Goal: Navigation & Orientation: Understand site structure

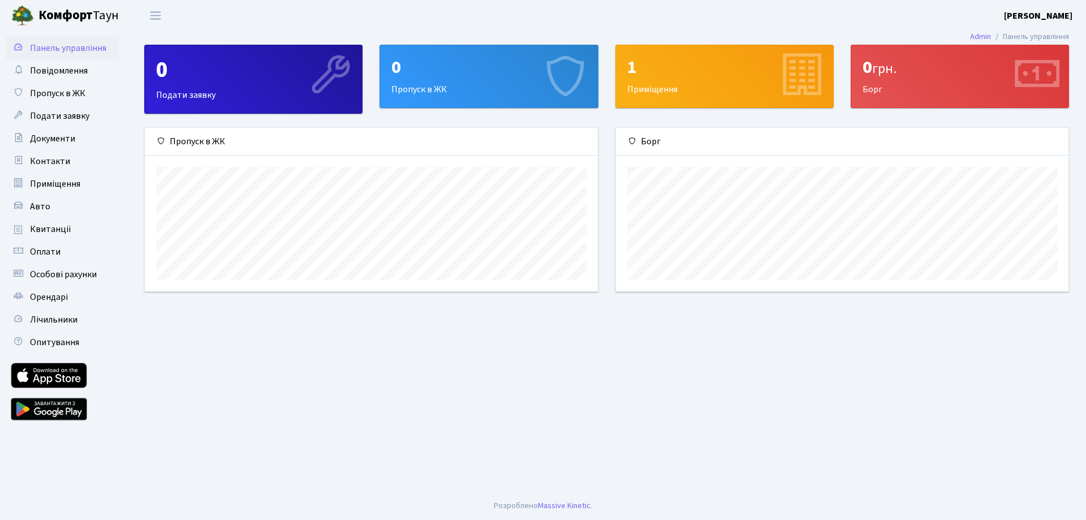
scroll to position [163, 453]
click at [54, 226] on span "Квитанції" at bounding box center [50, 229] width 41 height 12
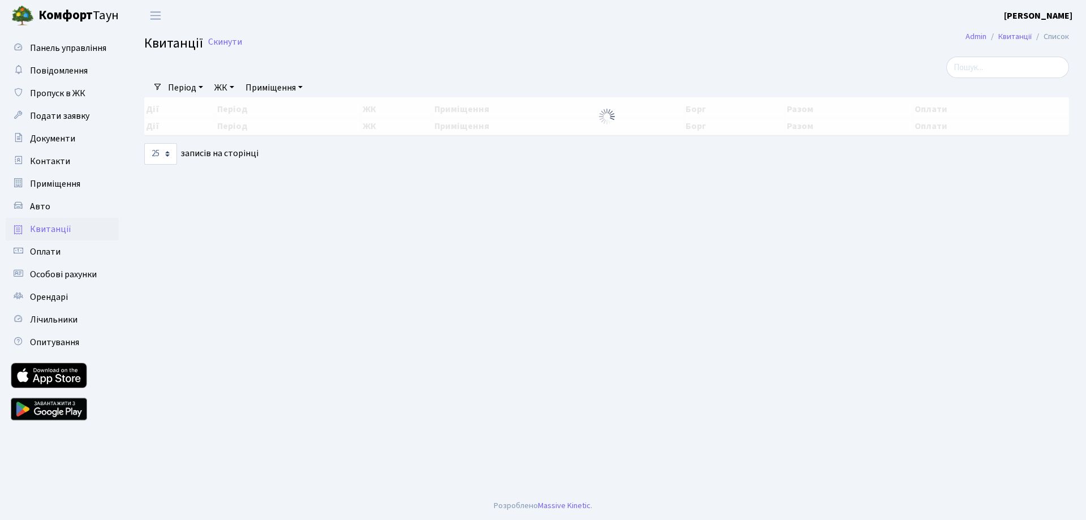
select select "25"
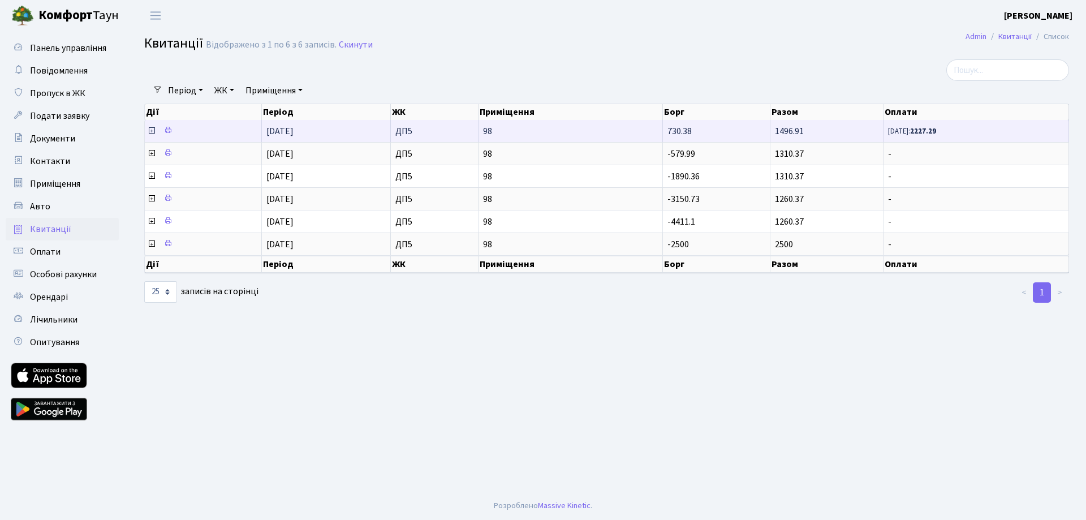
click at [1000, 130] on span "08.09.25: 2227.29" at bounding box center [976, 131] width 176 height 10
click at [153, 130] on icon at bounding box center [151, 130] width 9 height 9
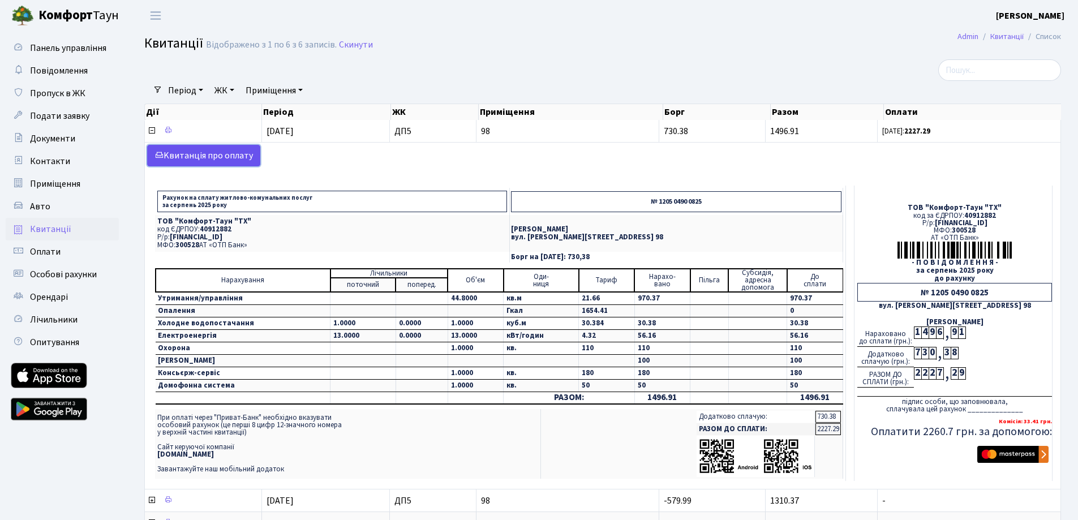
click at [189, 153] on link "Kвитанція про оплату" at bounding box center [203, 155] width 113 height 21
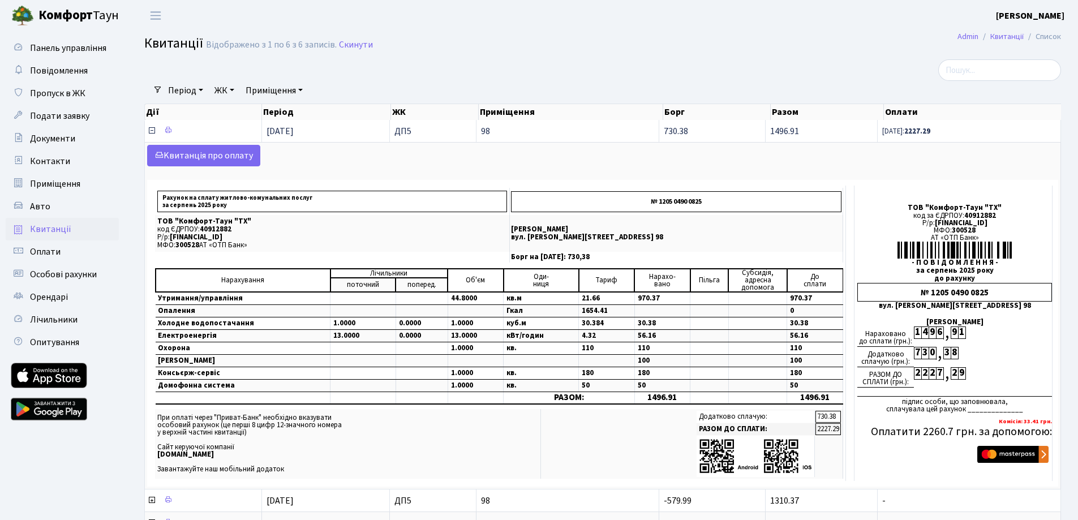
click at [150, 130] on icon at bounding box center [151, 130] width 9 height 9
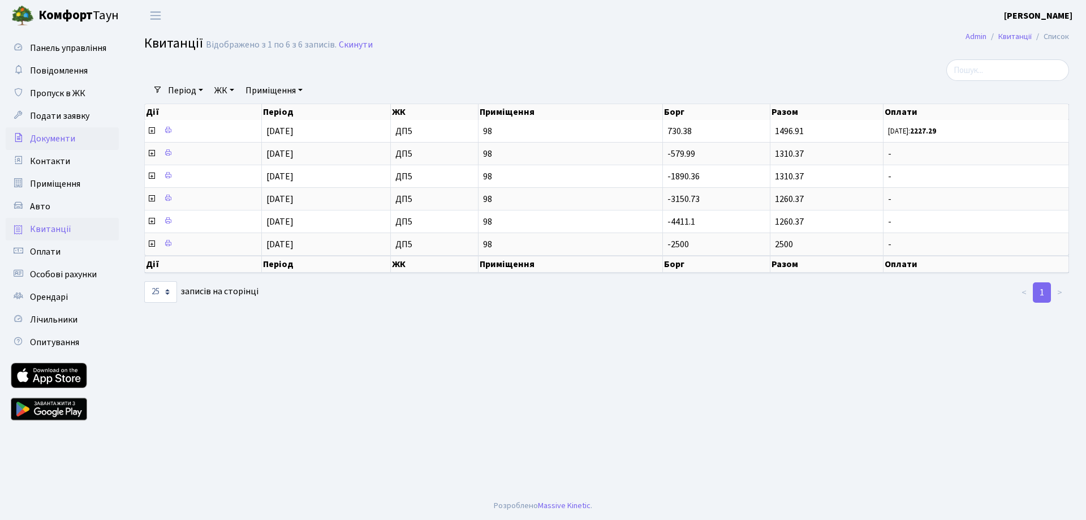
click at [61, 136] on span "Документи" at bounding box center [52, 138] width 45 height 12
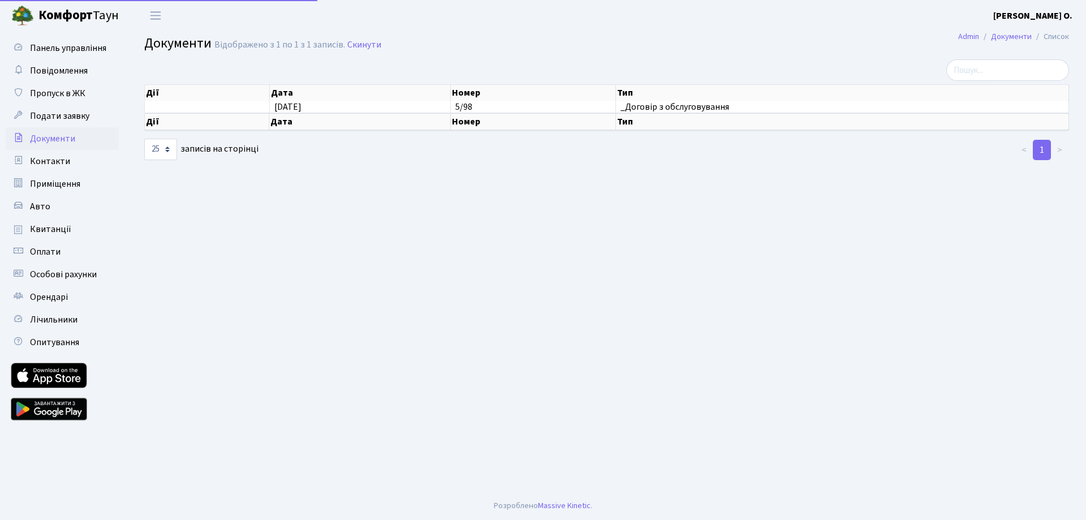
select select "25"
click at [51, 246] on span "Оплати" at bounding box center [45, 252] width 31 height 12
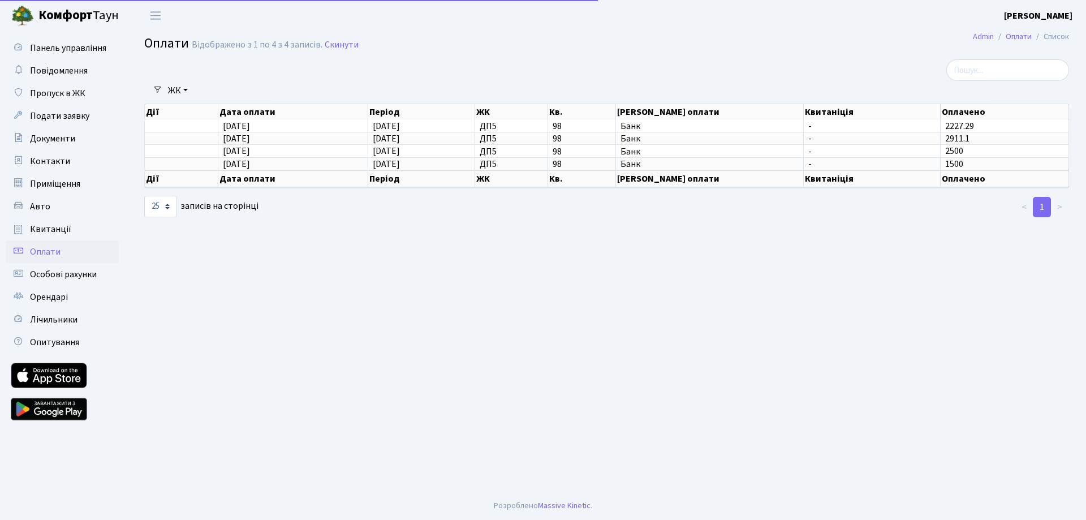
select select "25"
click at [52, 270] on span "Особові рахунки" at bounding box center [63, 274] width 67 height 12
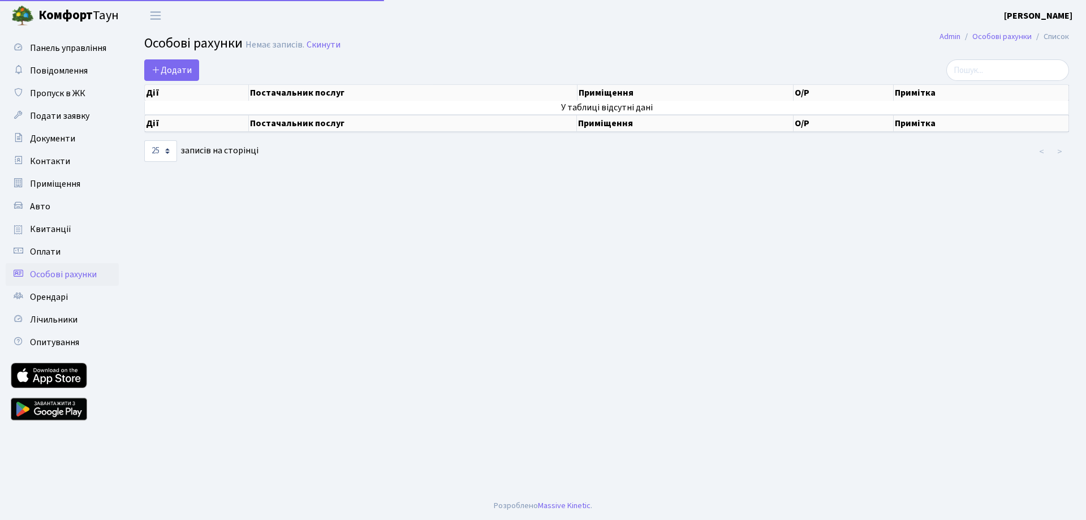
select select "25"
click at [51, 251] on span "Оплати" at bounding box center [45, 252] width 31 height 12
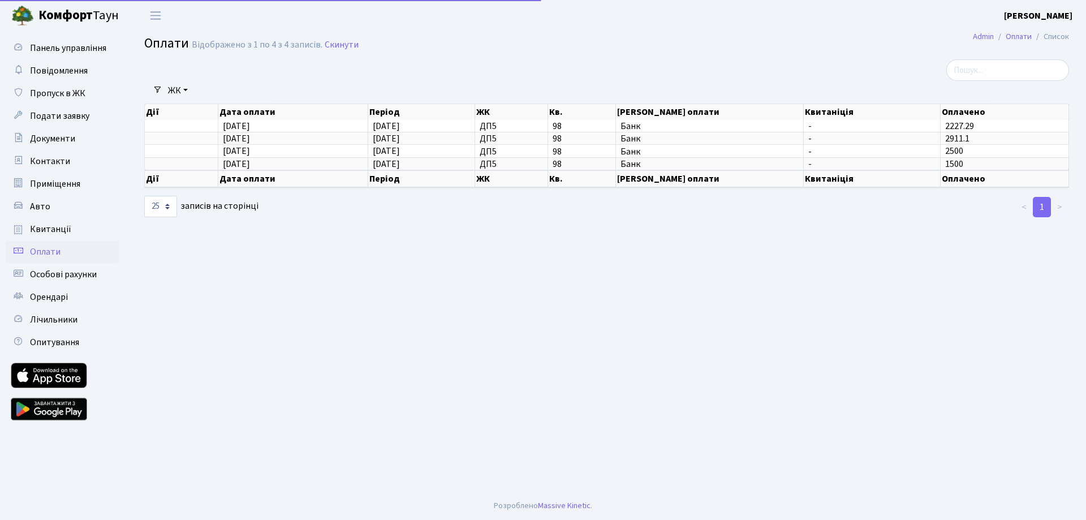
select select "25"
click at [46, 313] on span "Лічильники" at bounding box center [54, 319] width 48 height 12
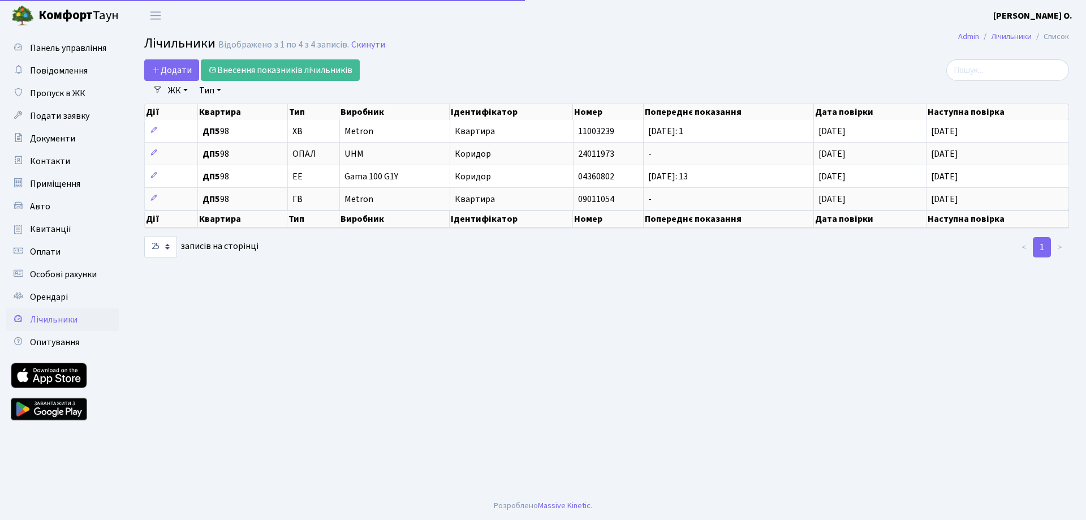
select select "25"
click at [74, 339] on span "Опитування" at bounding box center [54, 342] width 49 height 12
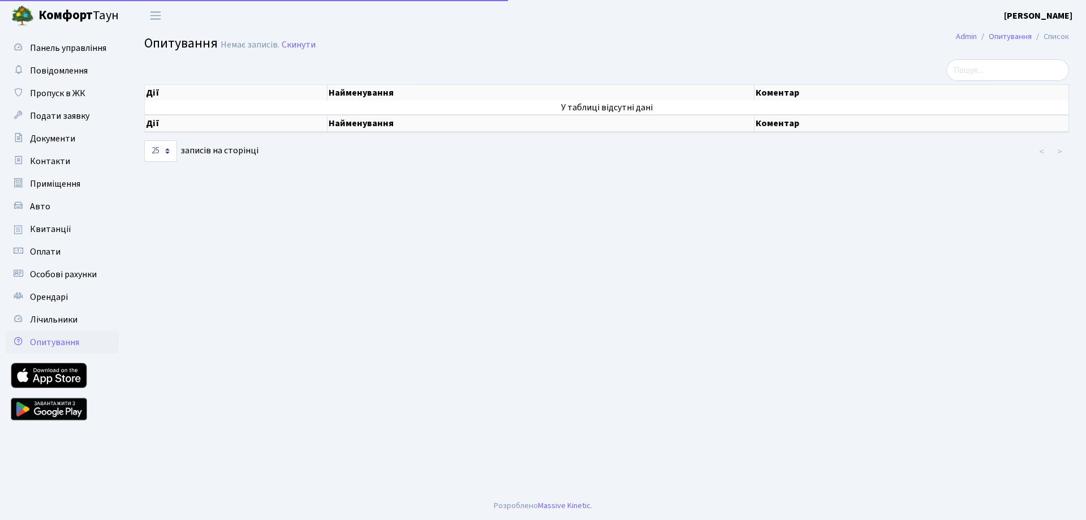
select select "25"
click at [67, 191] on link "Приміщення" at bounding box center [62, 184] width 113 height 23
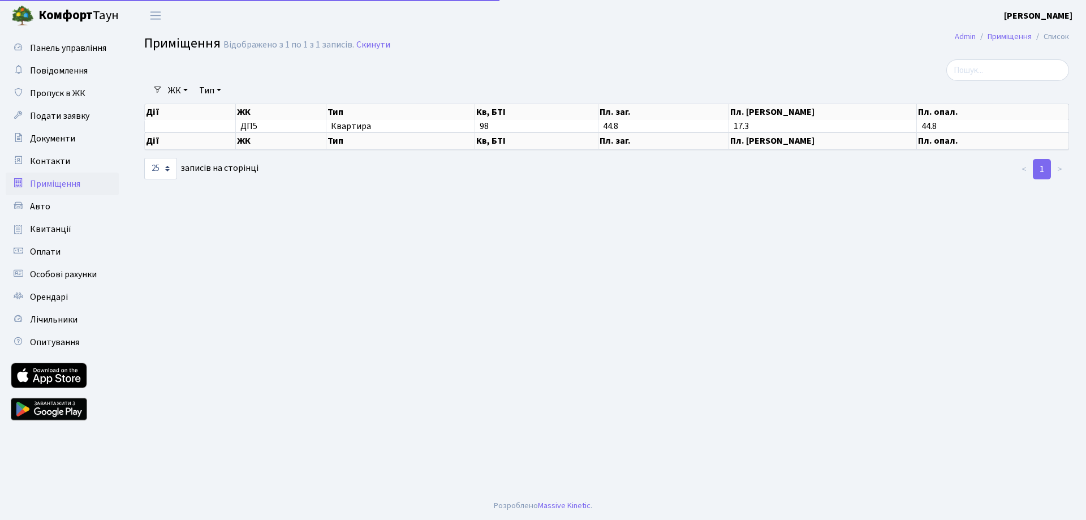
select select "25"
click at [59, 167] on link "Контакти" at bounding box center [62, 161] width 113 height 23
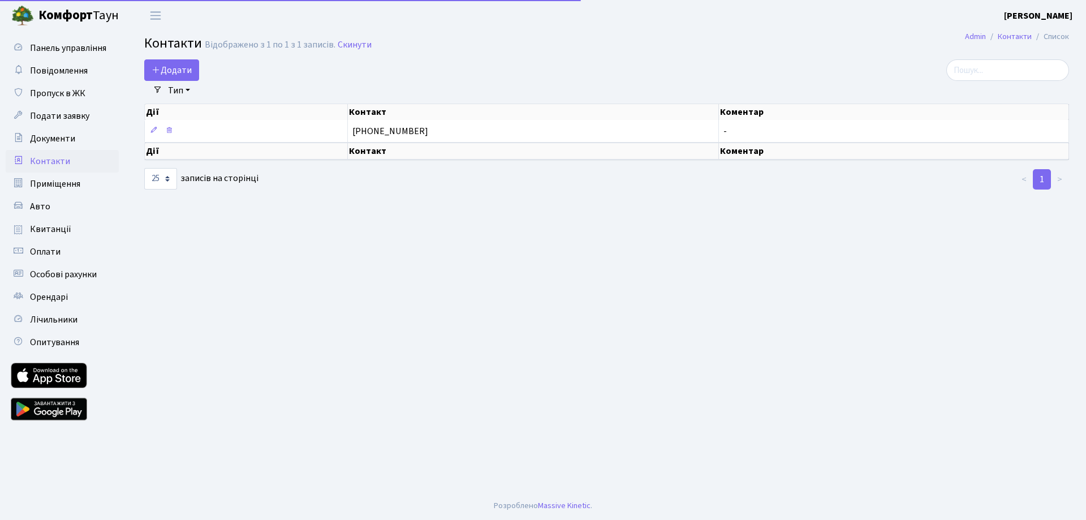
select select "25"
click at [58, 144] on span "Документи" at bounding box center [52, 138] width 45 height 12
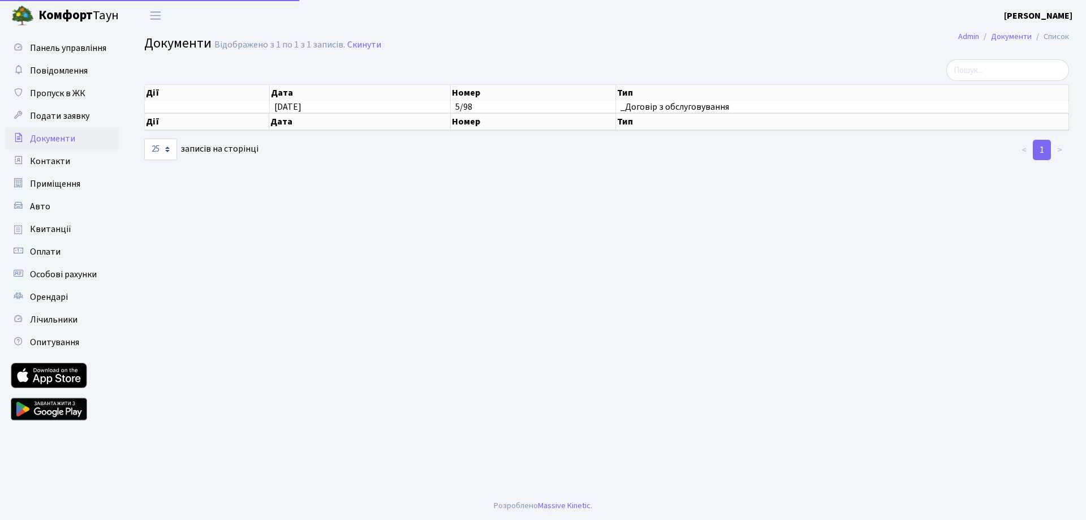
select select "25"
click at [58, 123] on link "Подати заявку" at bounding box center [62, 116] width 113 height 23
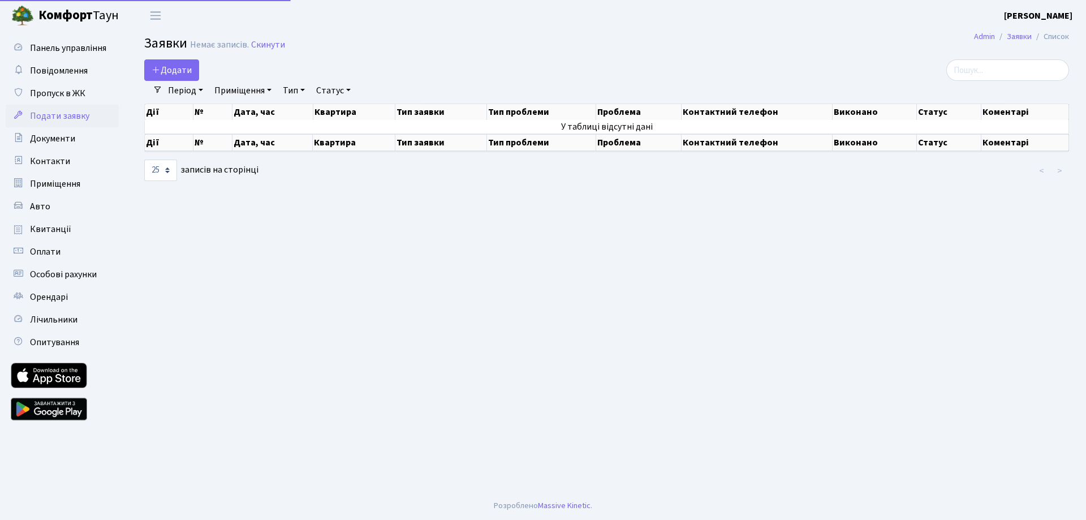
select select "25"
click at [59, 100] on link "Пропуск в ЖК" at bounding box center [62, 93] width 113 height 23
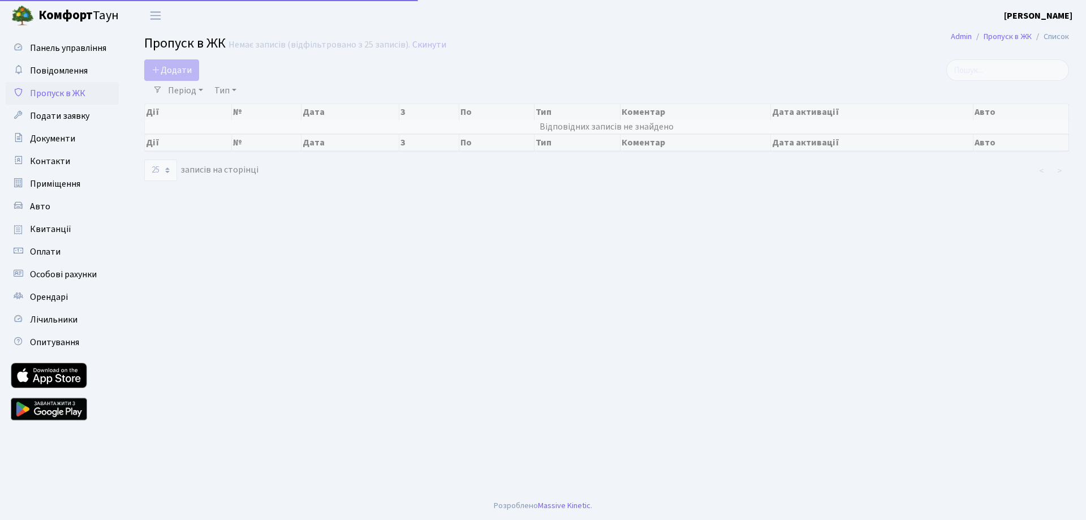
select select "25"
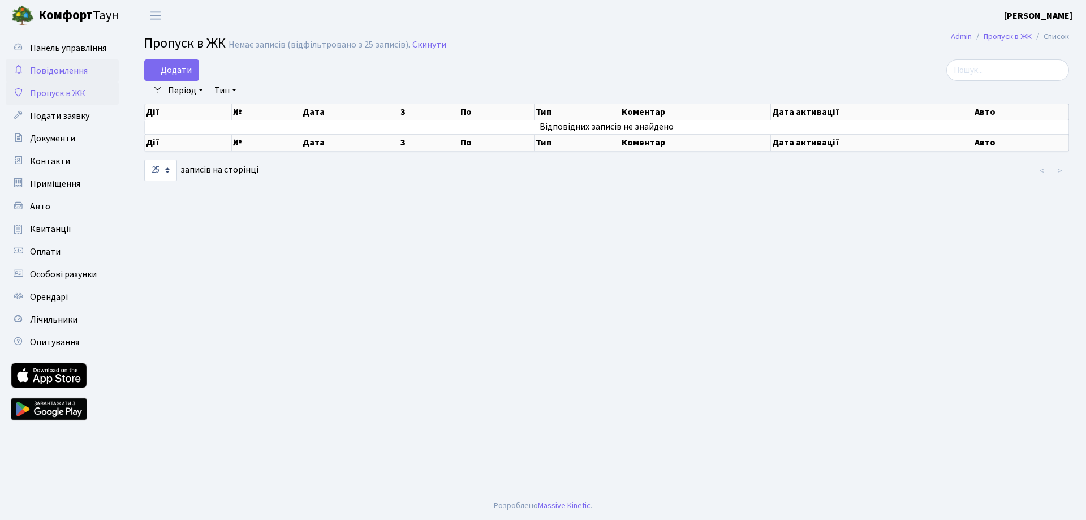
click at [61, 70] on span "Повідомлення" at bounding box center [59, 70] width 58 height 12
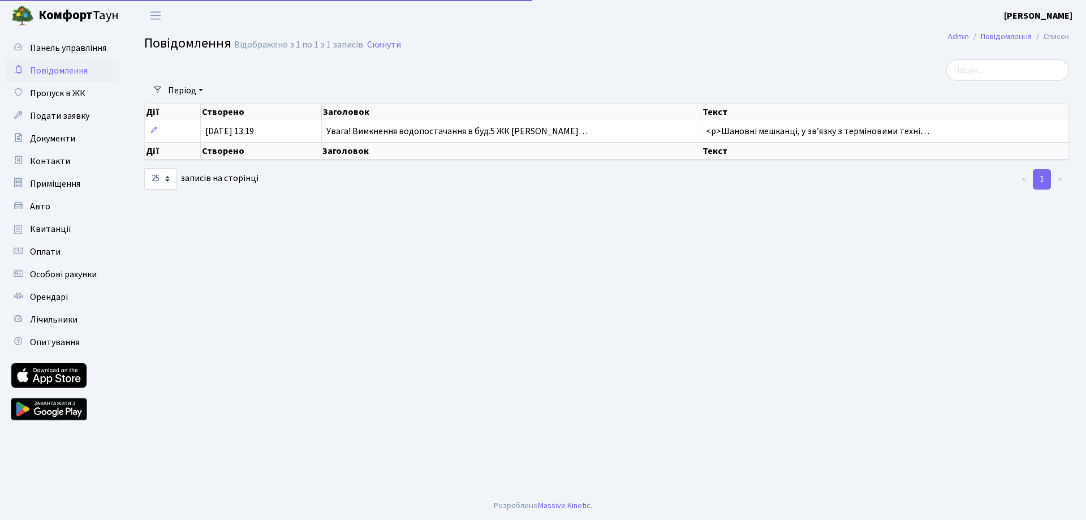
select select "25"
click at [60, 48] on span "Панель управління" at bounding box center [68, 48] width 76 height 12
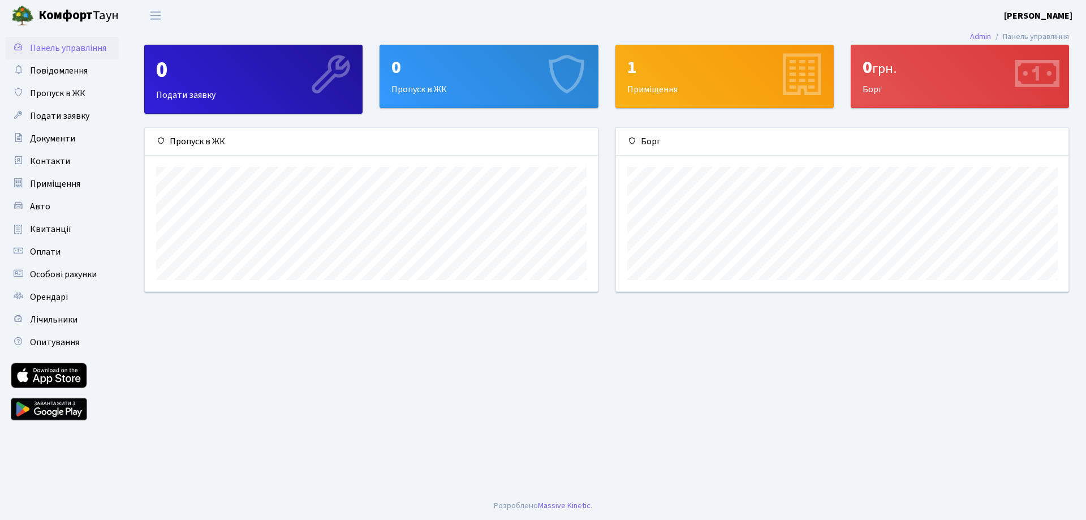
scroll to position [163, 453]
